Goal: Task Accomplishment & Management: Use online tool/utility

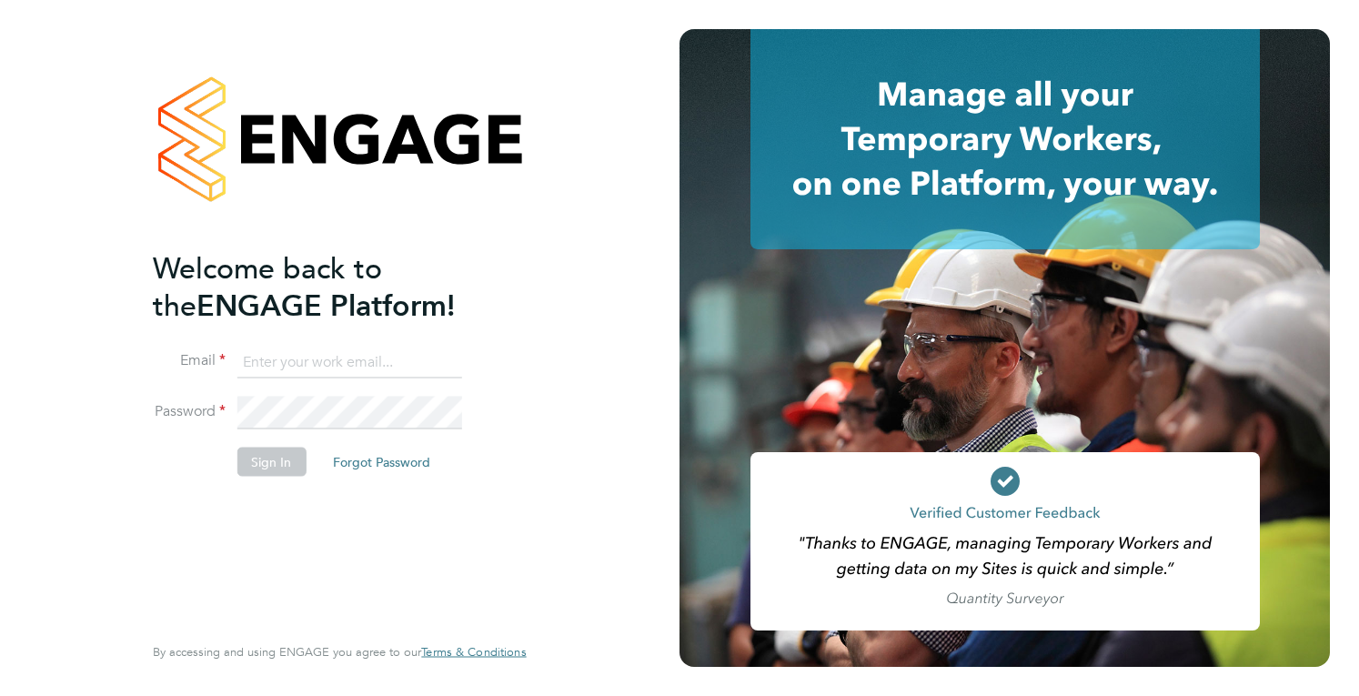
type input "holly@tribuildsolutions.com"
click at [235, 461] on li "Sign In Forgot Password" at bounding box center [330, 470] width 355 height 47
click at [255, 467] on button "Sign In" at bounding box center [271, 461] width 69 height 29
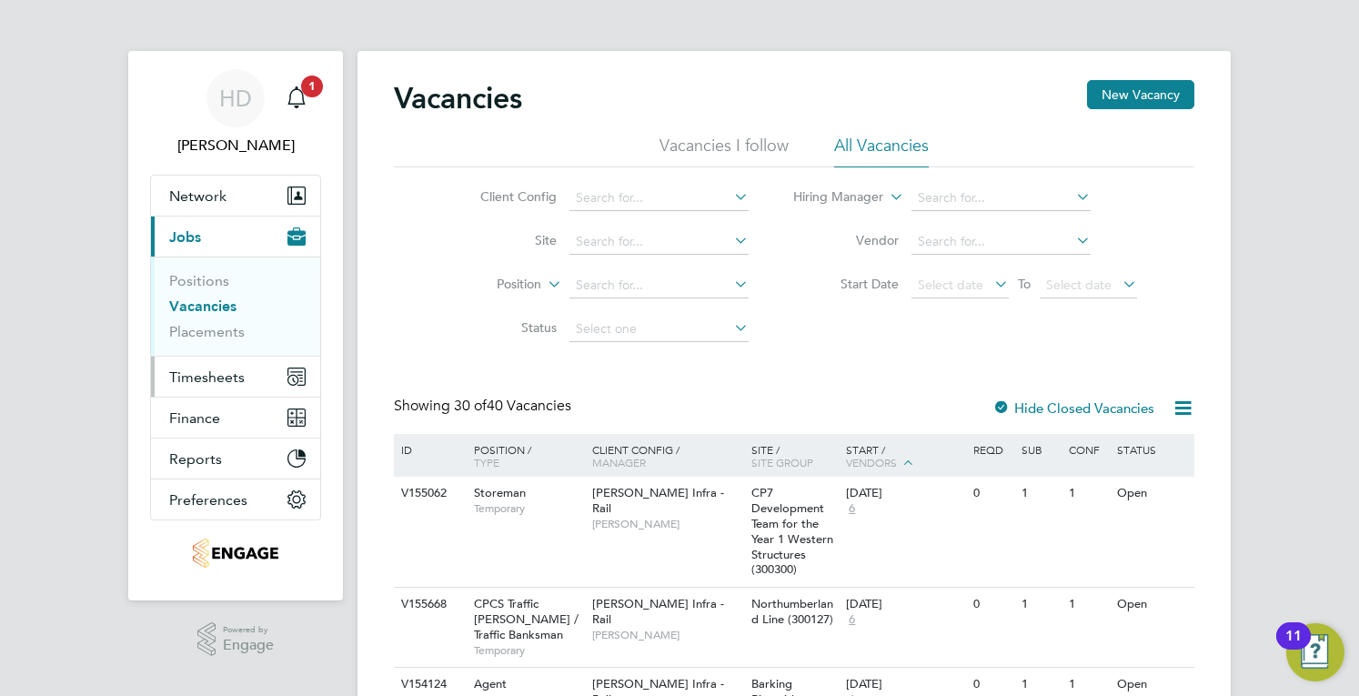
click at [229, 388] on button "Timesheets" at bounding box center [235, 377] width 169 height 40
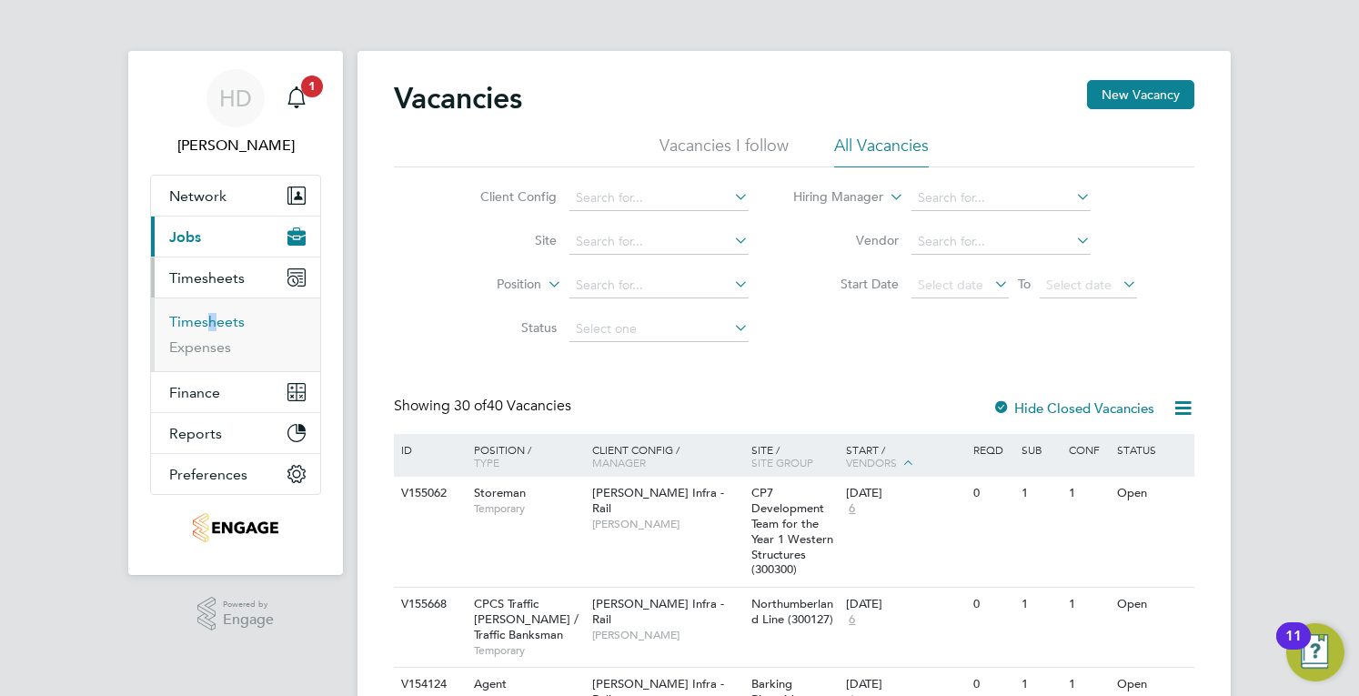
click at [203, 328] on li "Timesheets" at bounding box center [237, 325] width 136 height 25
click at [200, 323] on link "Timesheets" at bounding box center [206, 321] width 75 height 17
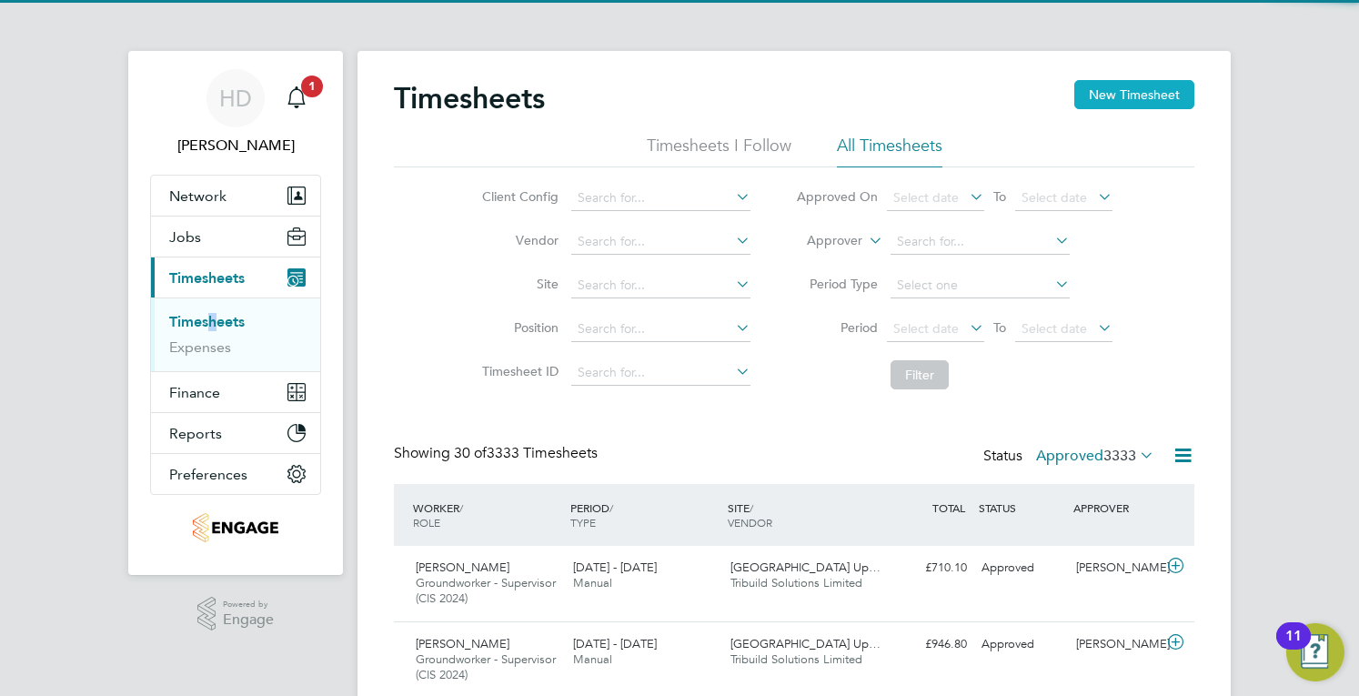
click at [1150, 99] on button "New Timesheet" at bounding box center [1134, 94] width 120 height 29
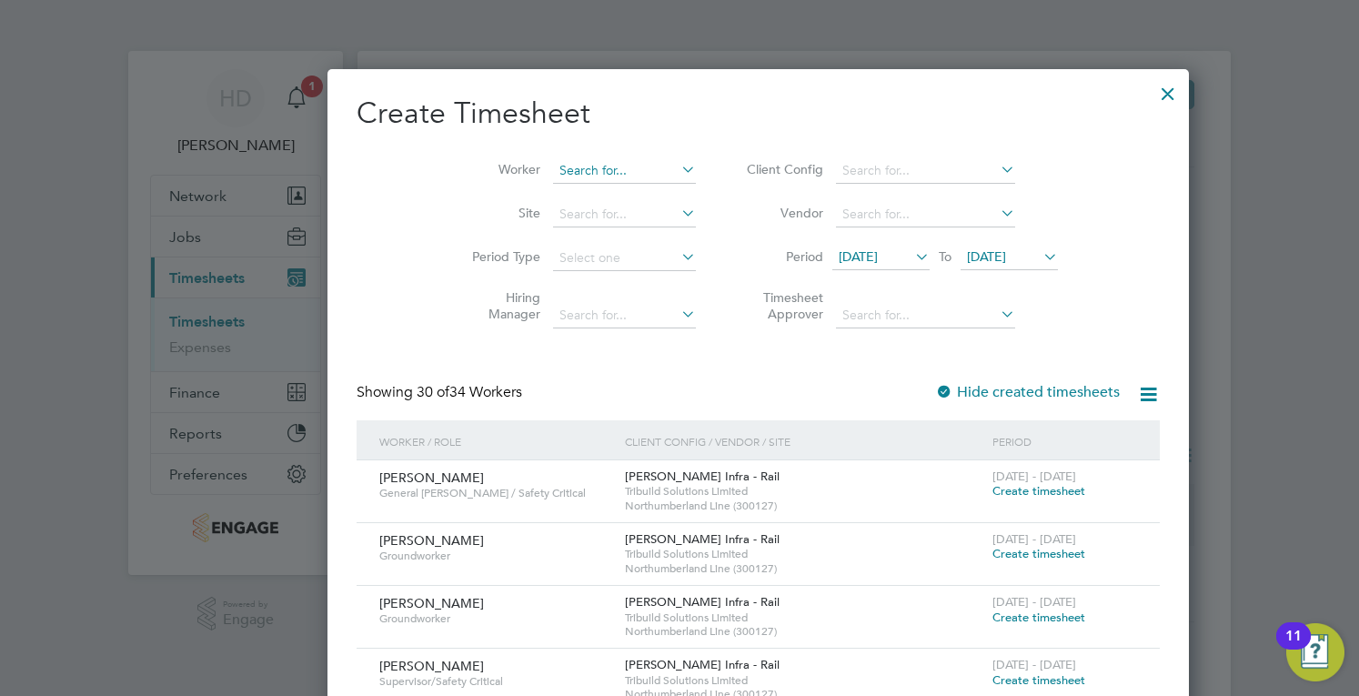
click at [553, 168] on input at bounding box center [624, 170] width 143 height 25
click at [525, 197] on li "Uche nna Odoputa" at bounding box center [546, 195] width 144 height 25
type input "[PERSON_NAME] Odoputa"
click at [1152, 76] on div at bounding box center [1168, 89] width 33 height 33
